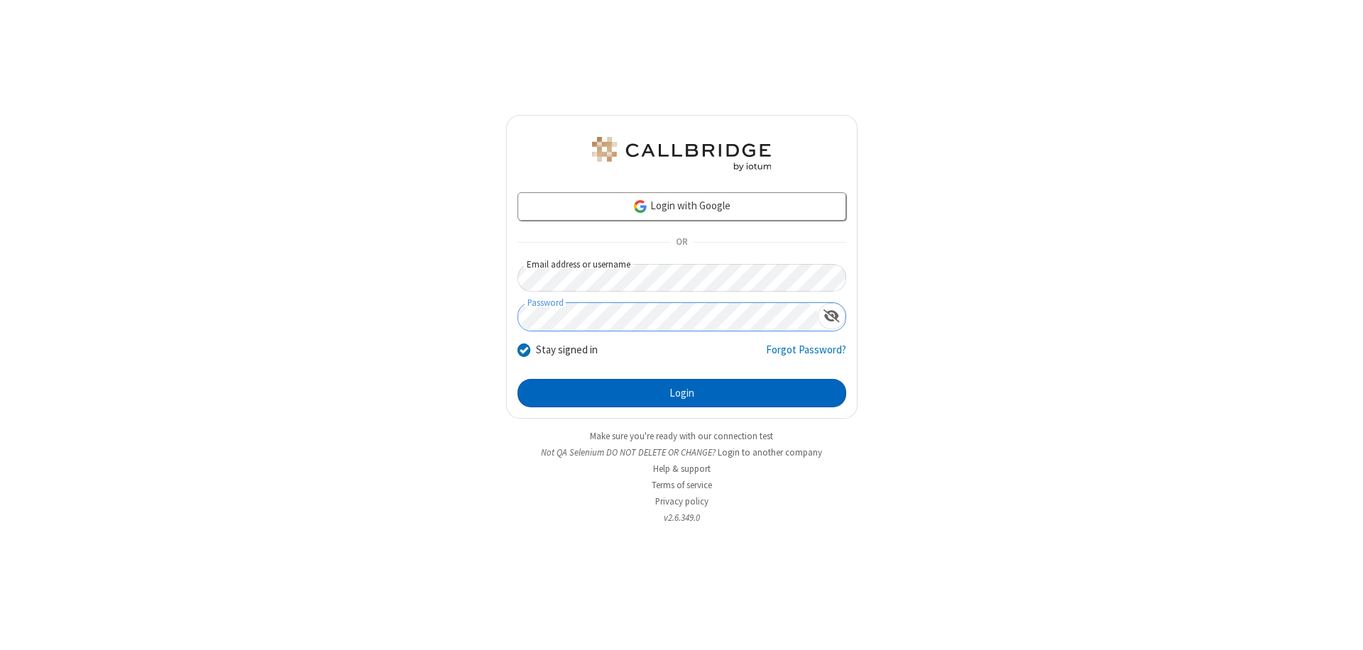
click at [682, 393] on button "Login" at bounding box center [682, 393] width 329 height 28
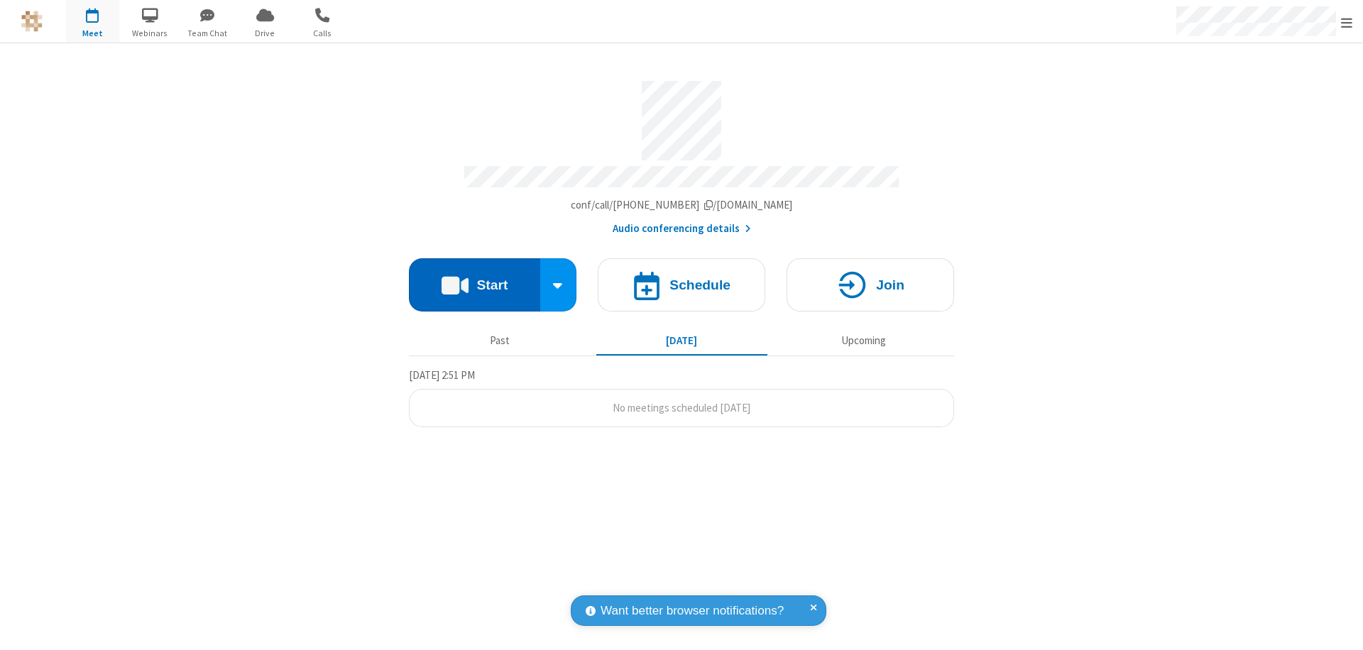
click at [474, 278] on button "Start" at bounding box center [474, 284] width 131 height 53
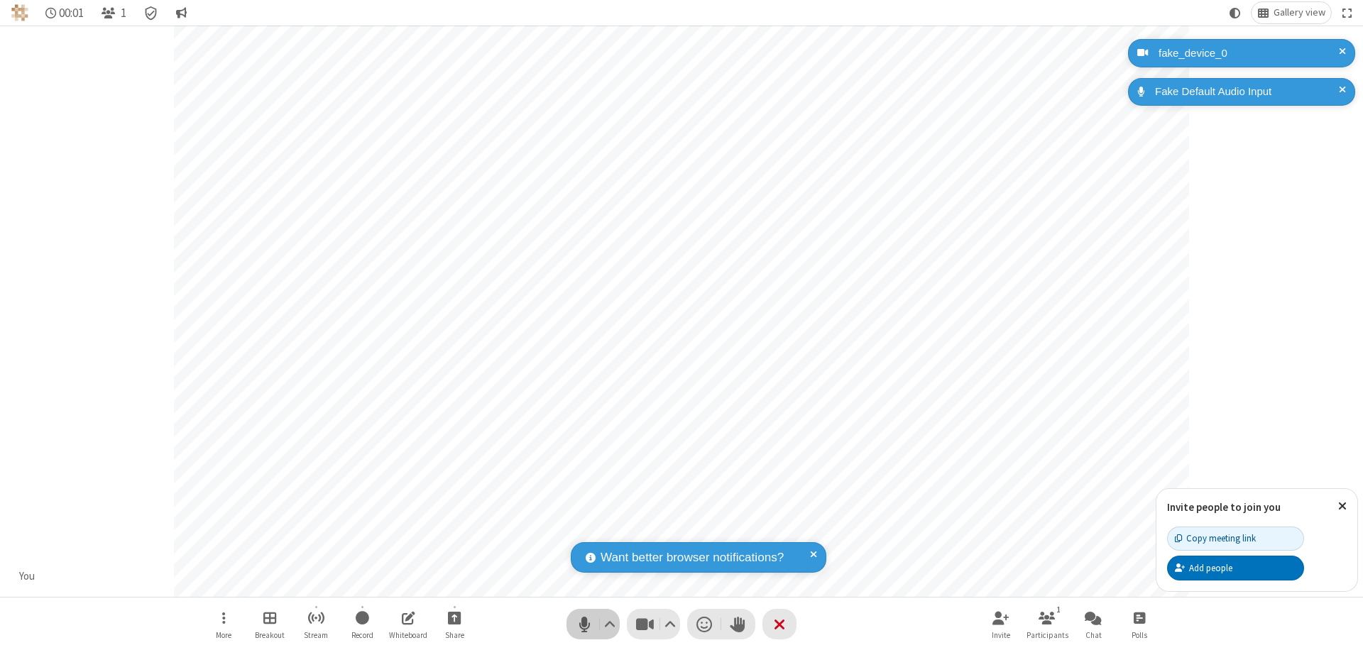
click at [584, 624] on span "Mute (⌘+Shift+A)" at bounding box center [584, 624] width 21 height 21
click at [584, 624] on span "Unmute (⌘+Shift+A)" at bounding box center [584, 624] width 21 height 21
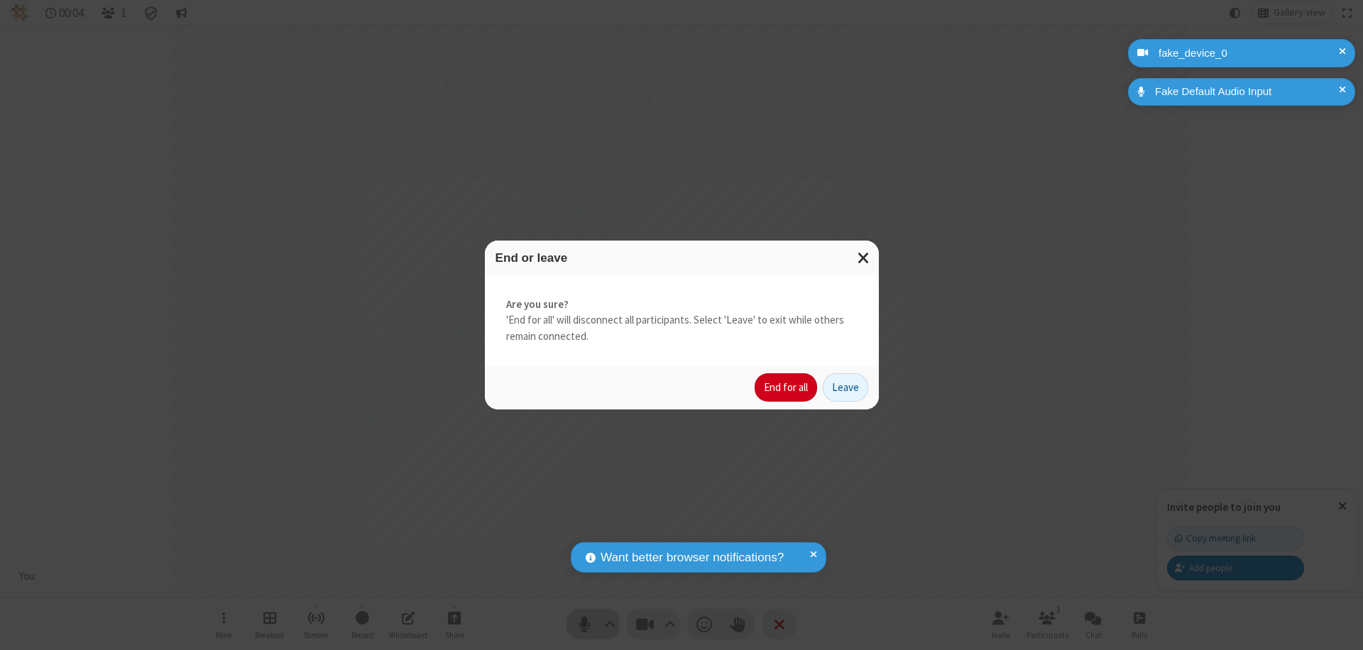
click at [787, 388] on button "End for all" at bounding box center [786, 388] width 62 height 28
